Goal: Contribute content

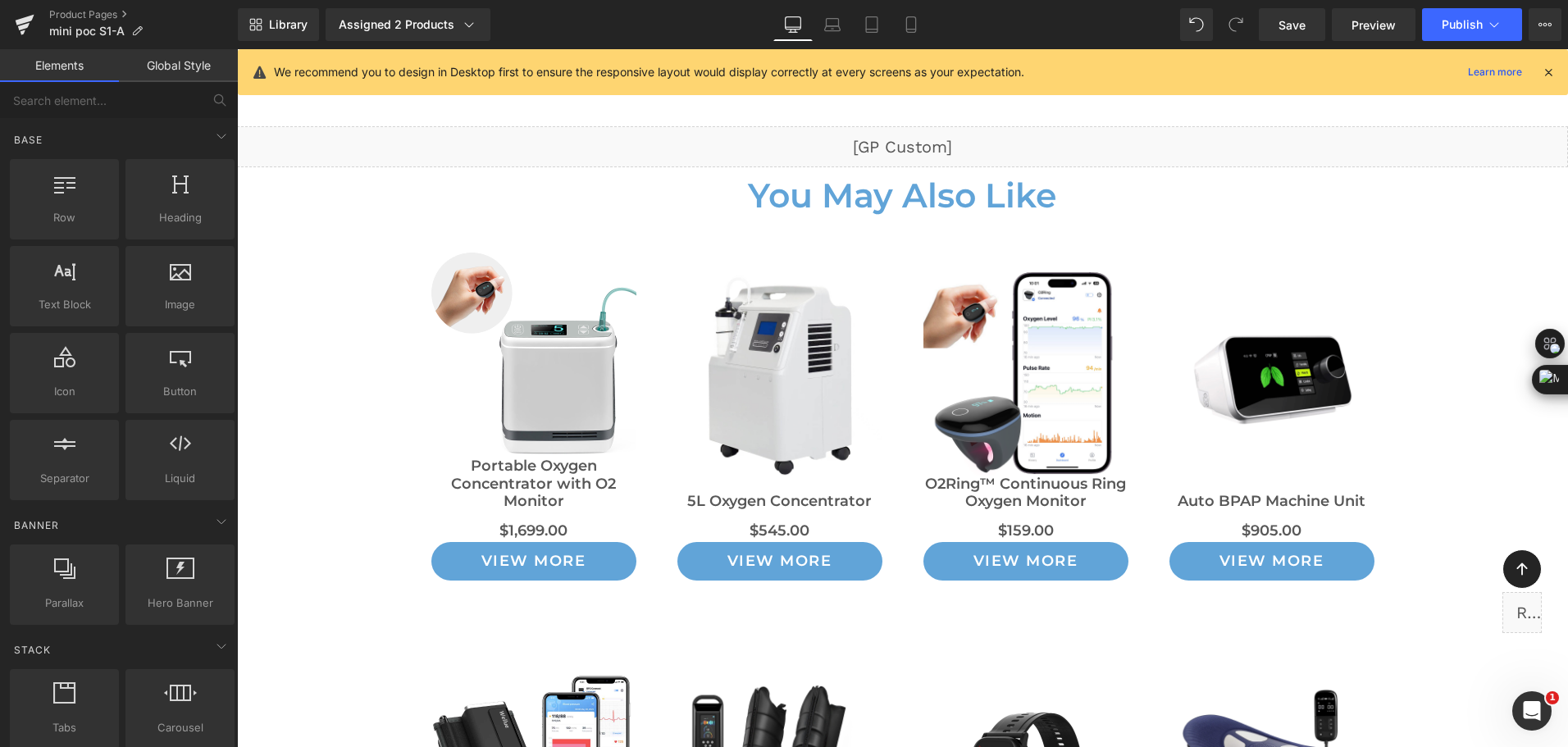
click at [578, 26] on div "Library Assigned 2 Products Product Preview Mini Portable O2 Concentrator Mini …" at bounding box center [903, 24] width 1330 height 33
click at [968, 21] on div "Library Assigned 2 Products Product Preview Mini Portable O2 Concentrator Mini …" at bounding box center [903, 24] width 1330 height 33
click at [1539, 698] on div "Open Intercom Messenger" at bounding box center [1529, 708] width 54 height 54
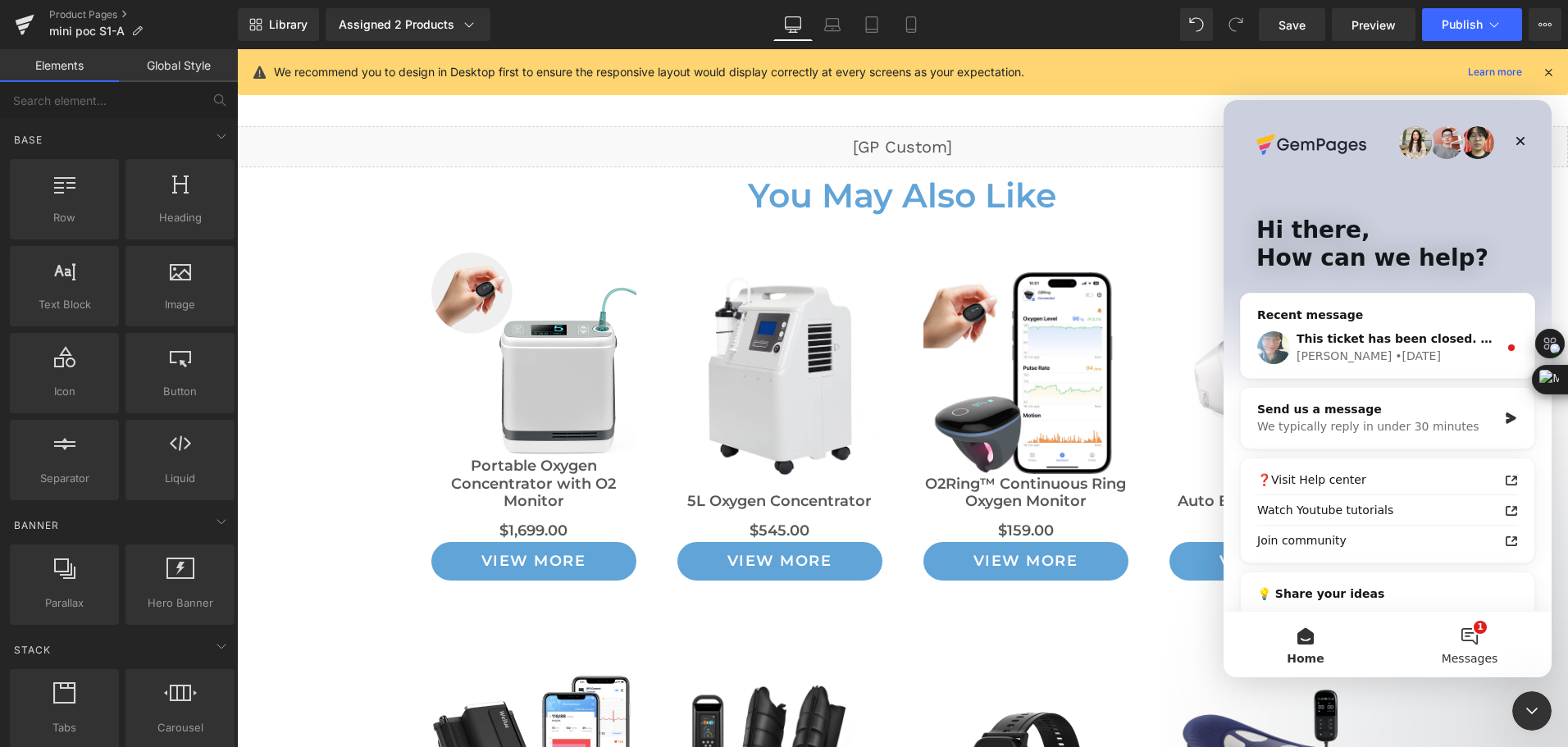
click at [1466, 622] on button "1 Messages" at bounding box center [1469, 644] width 164 height 65
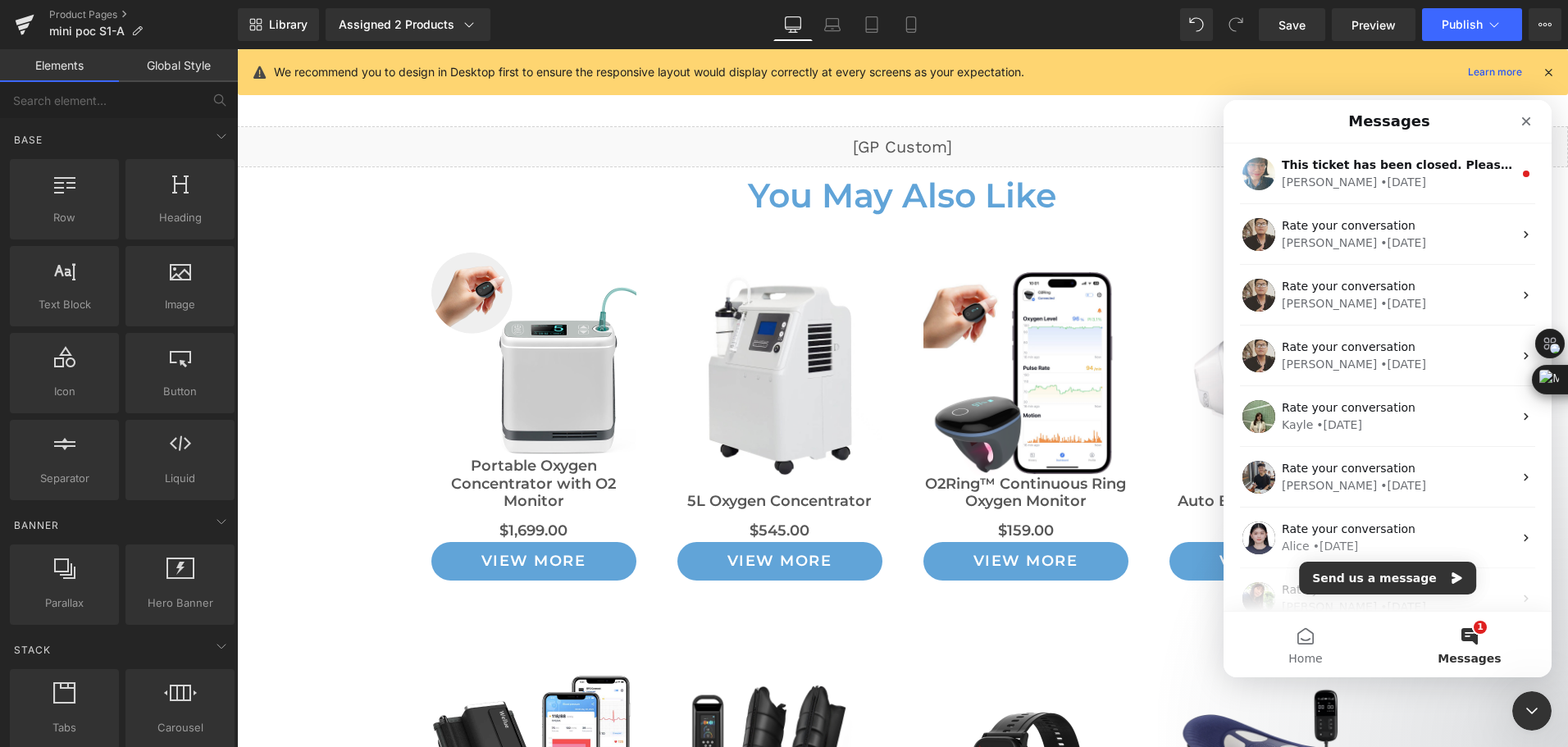
click at [1067, 32] on div at bounding box center [784, 348] width 1568 height 698
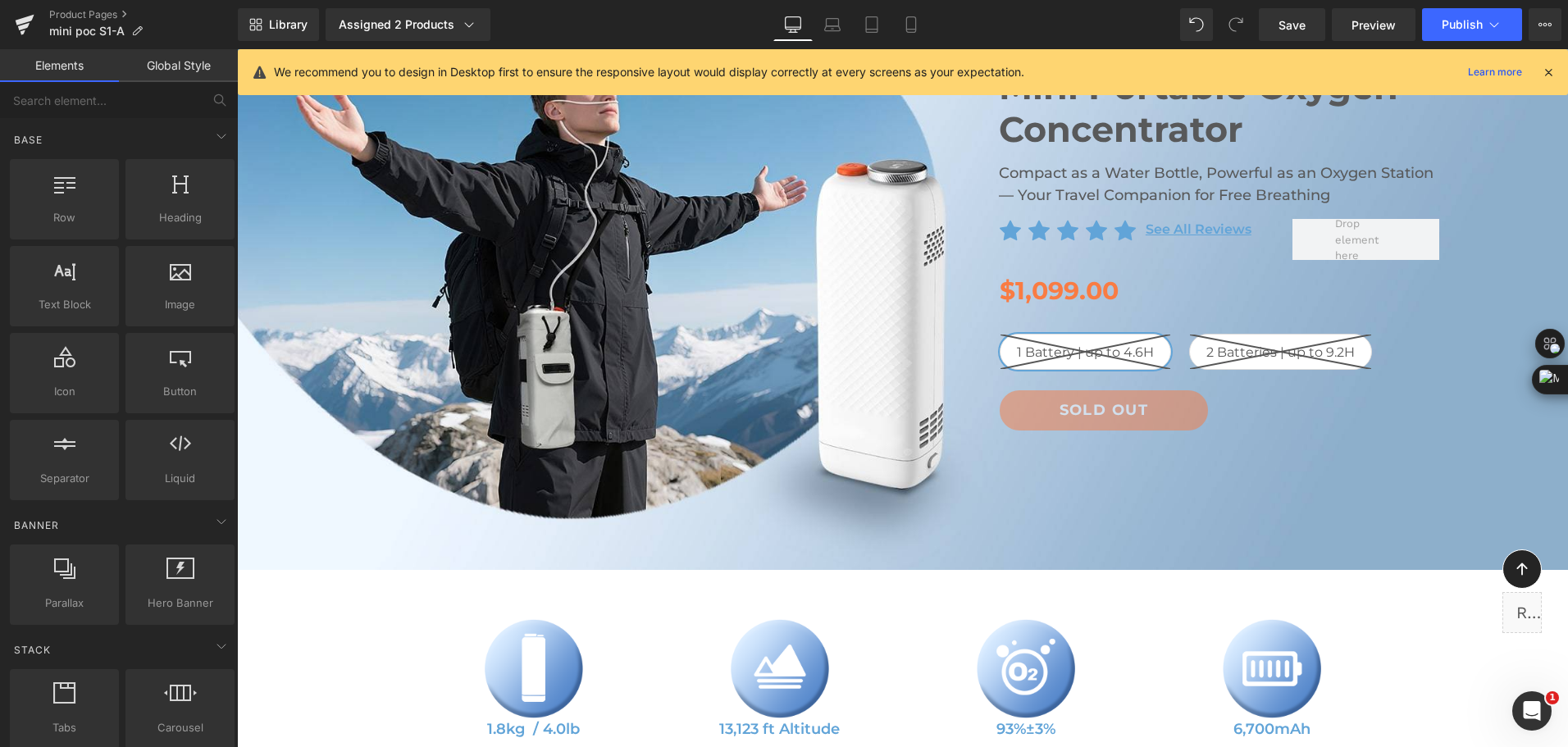
scroll to position [82, 0]
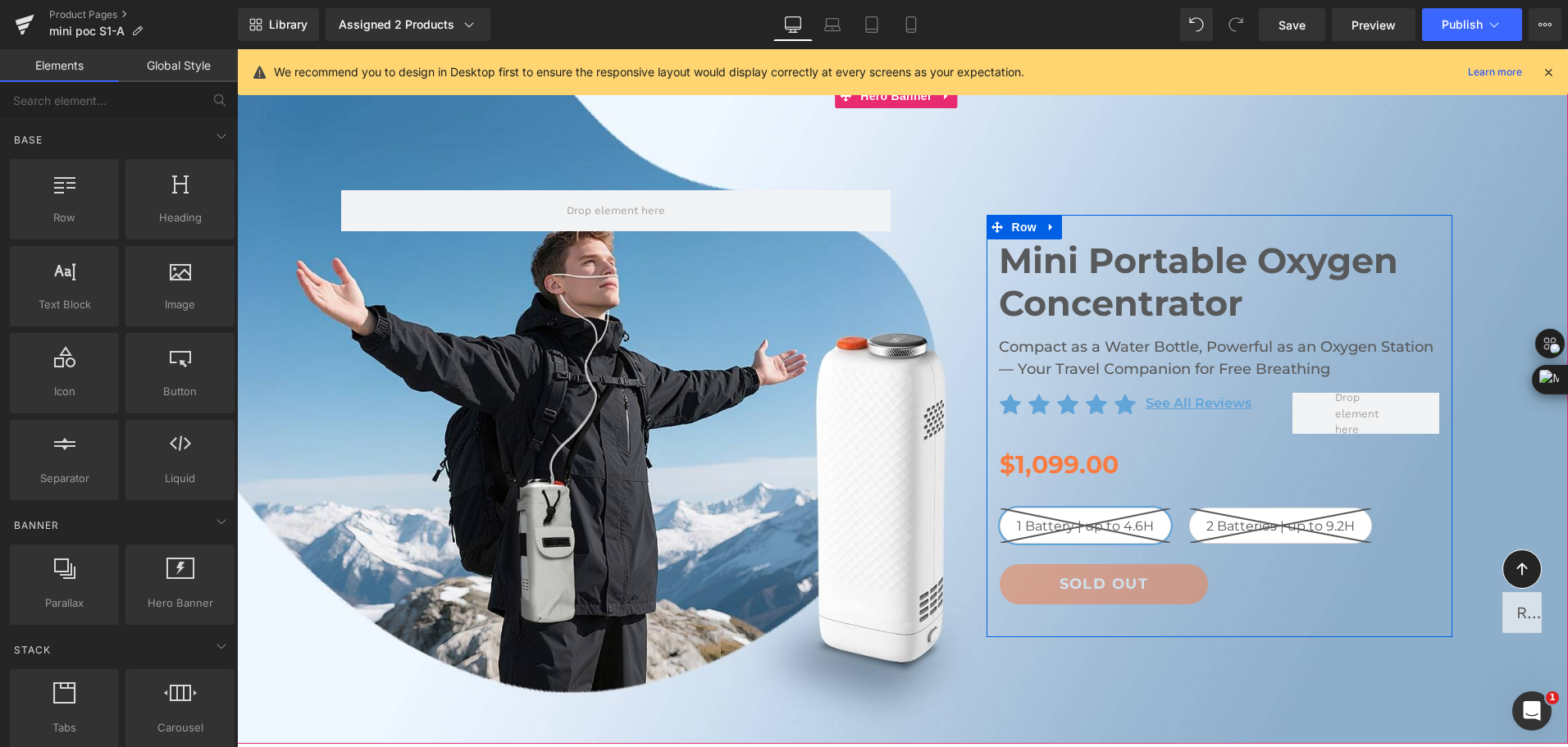
click at [1015, 351] on h2 "Compact as a Water Bottle, Powerful as an Oxygen Station — Your Travel Companio…" at bounding box center [1219, 358] width 441 height 44
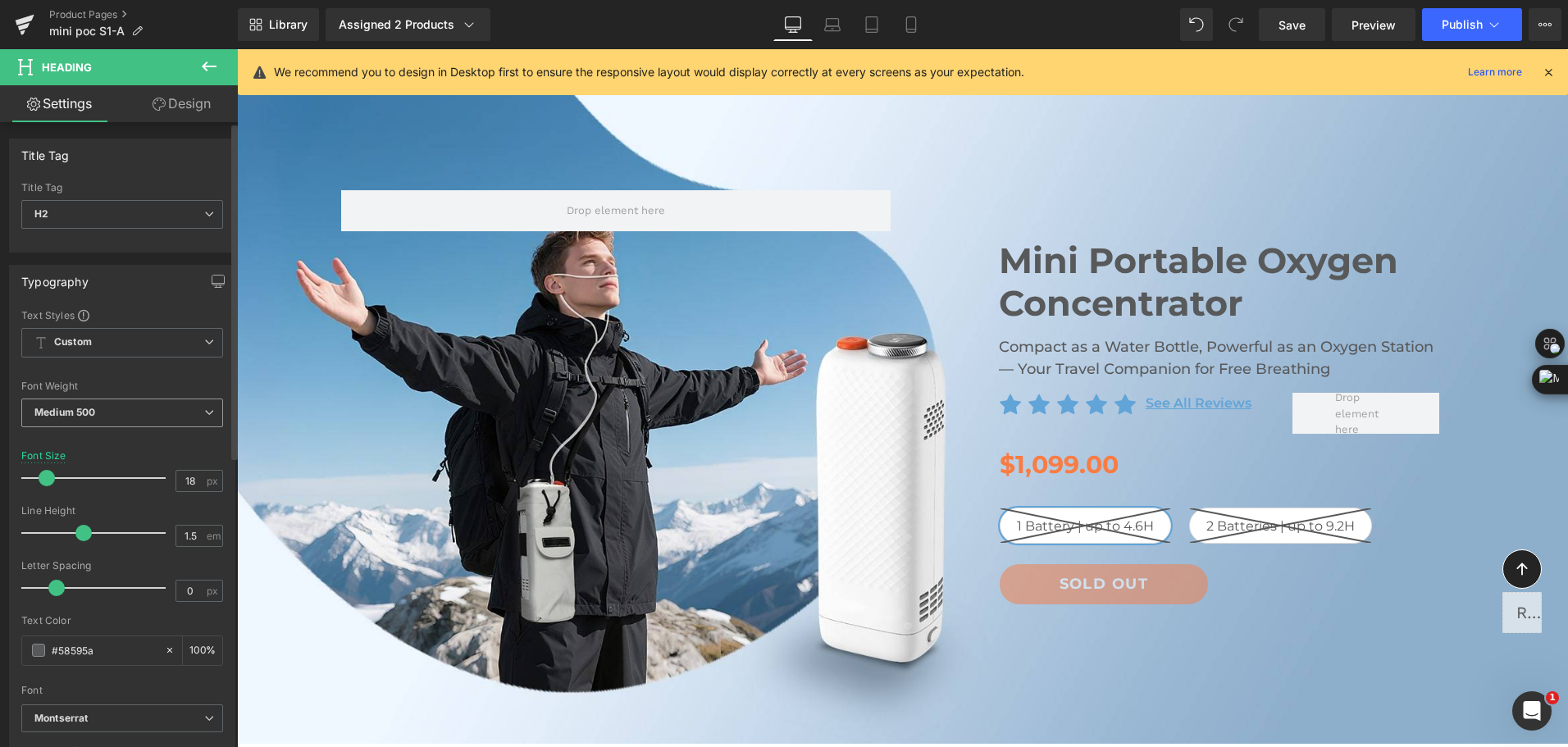
click at [87, 419] on span "Medium 500" at bounding box center [121, 413] width 202 height 28
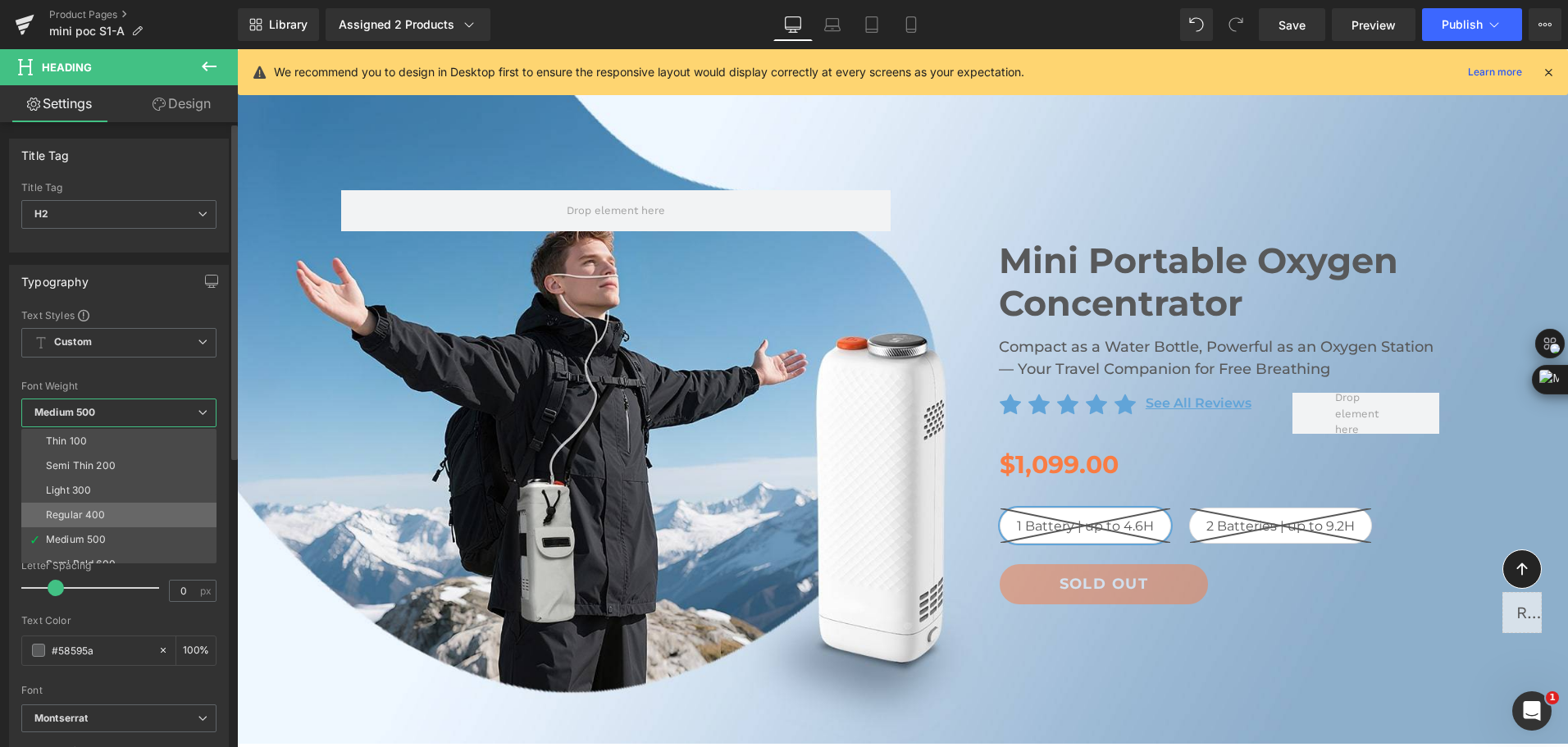
click at [116, 503] on li "Regular 400" at bounding box center [122, 514] width 203 height 24
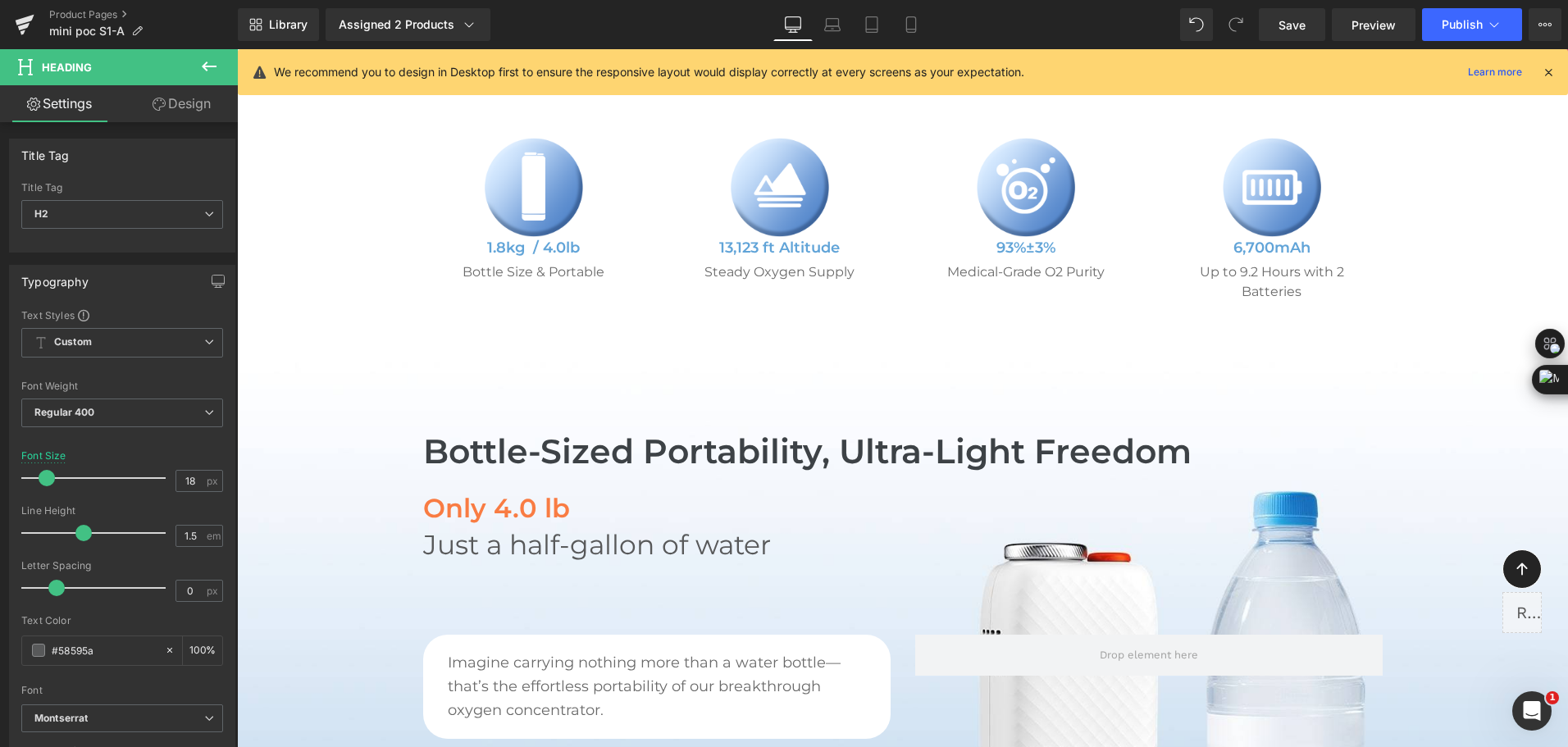
scroll to position [820, 0]
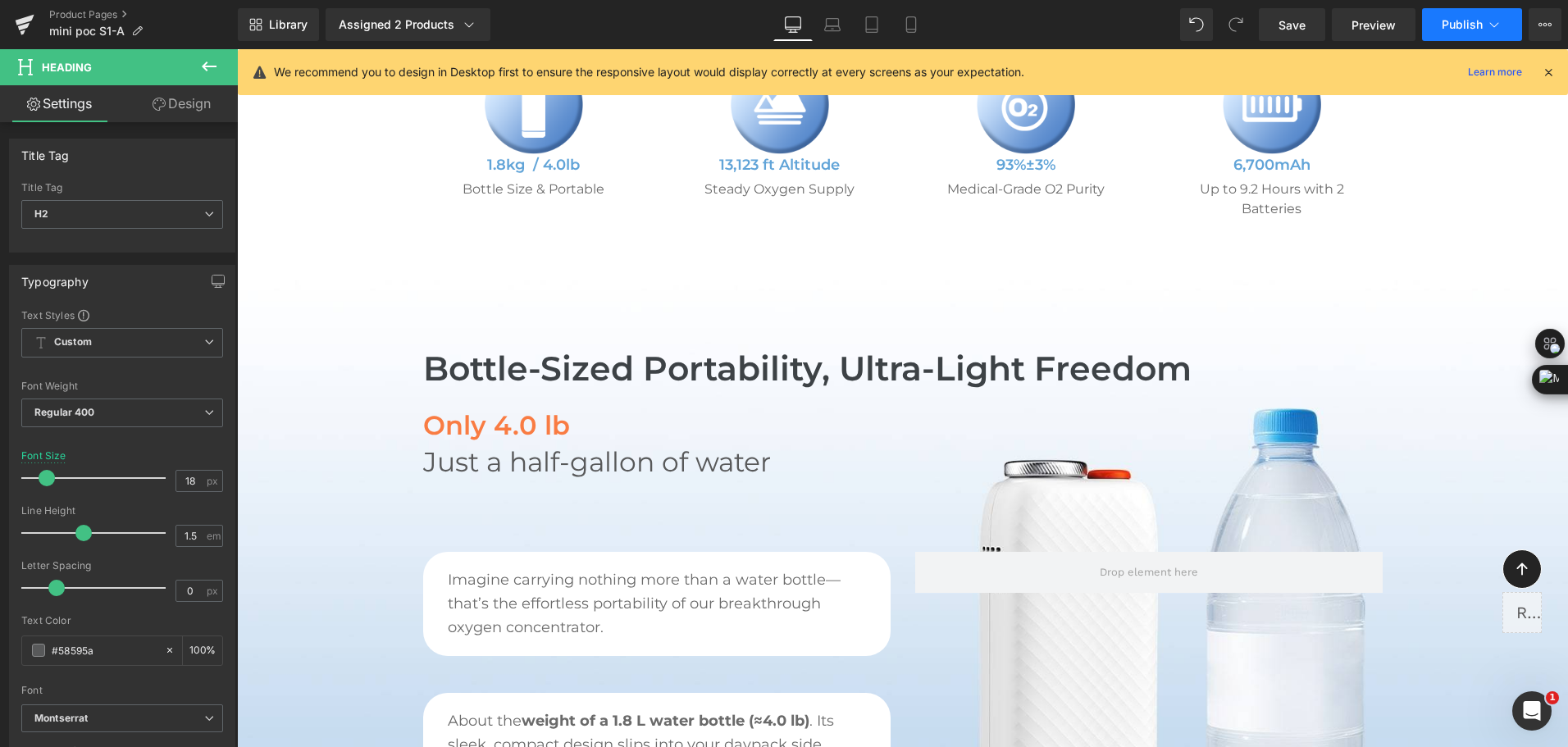
click at [1455, 15] on button "Publish" at bounding box center [1471, 24] width 100 height 33
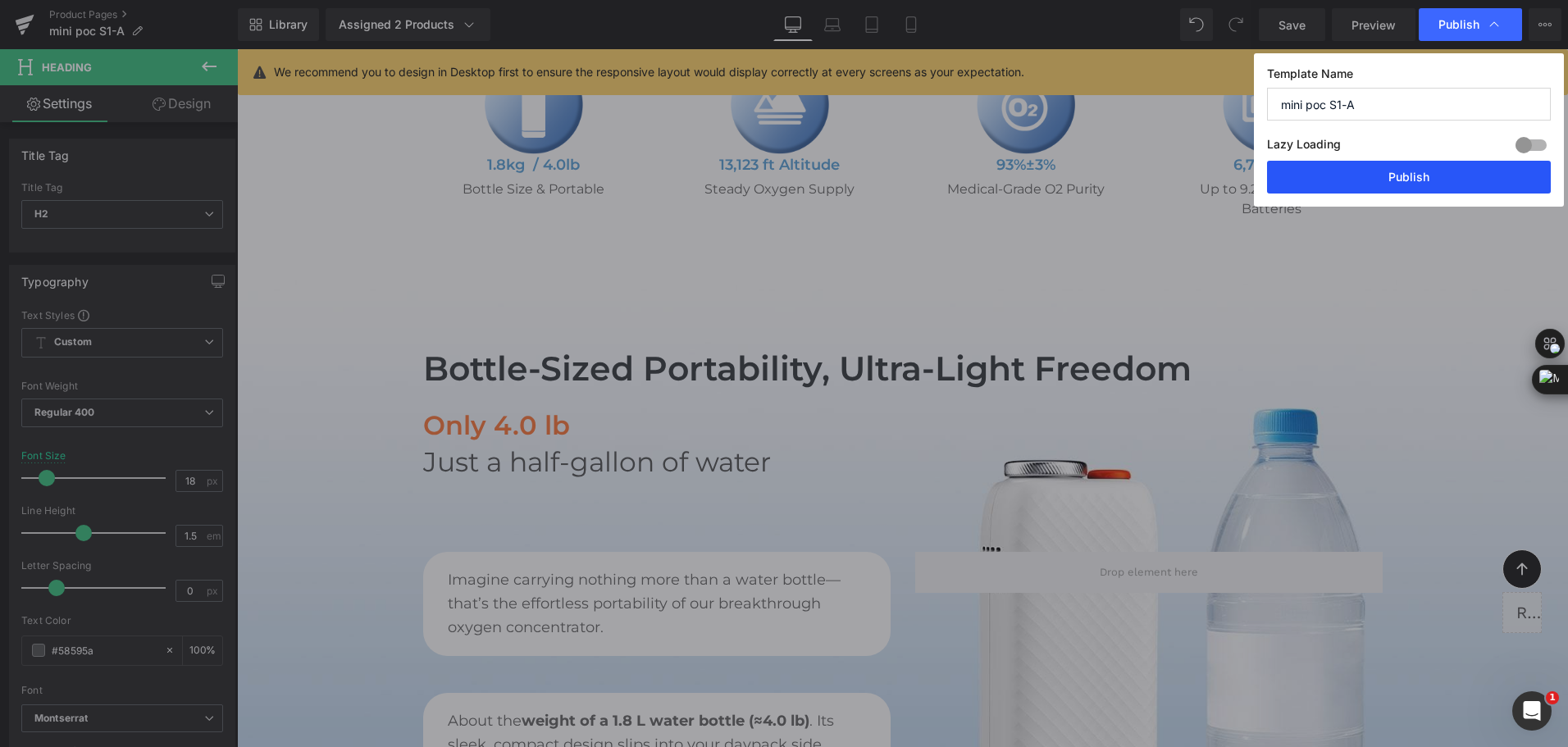
click at [1380, 170] on button "Publish" at bounding box center [1408, 177] width 284 height 33
